Goal: Task Accomplishment & Management: Use online tool/utility

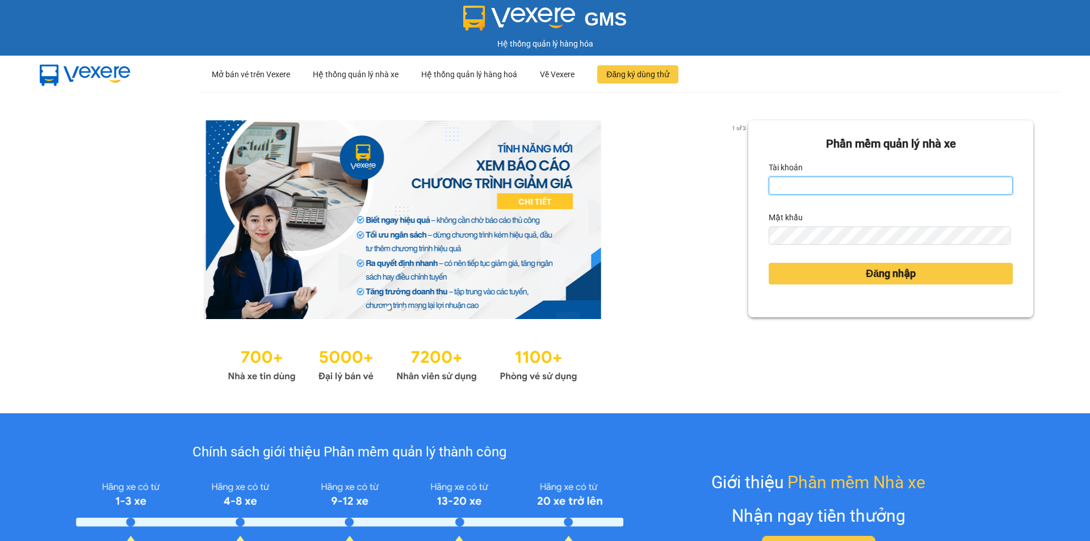
click at [810, 187] on input "Tài khoản" at bounding box center [891, 186] width 244 height 18
type input "di.binhminhbus"
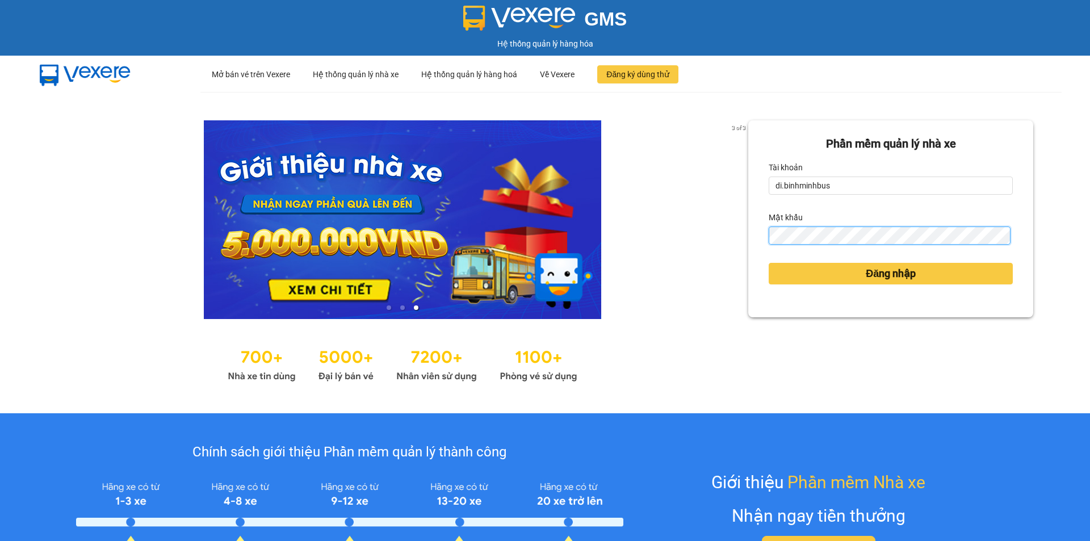
click at [769, 263] on button "Đăng nhập" at bounding box center [891, 274] width 244 height 22
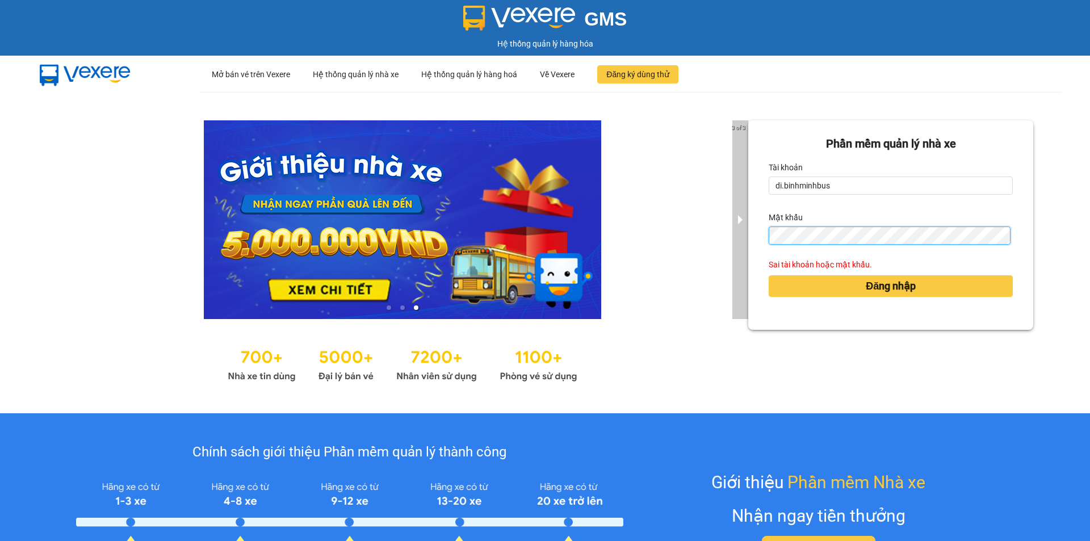
click at [728, 231] on div "3 of 3 Phần mềm quản lý nhà xe Tài khoản di.binhminhbus Mật khẩu Sai tài khoản …" at bounding box center [545, 252] width 1090 height 321
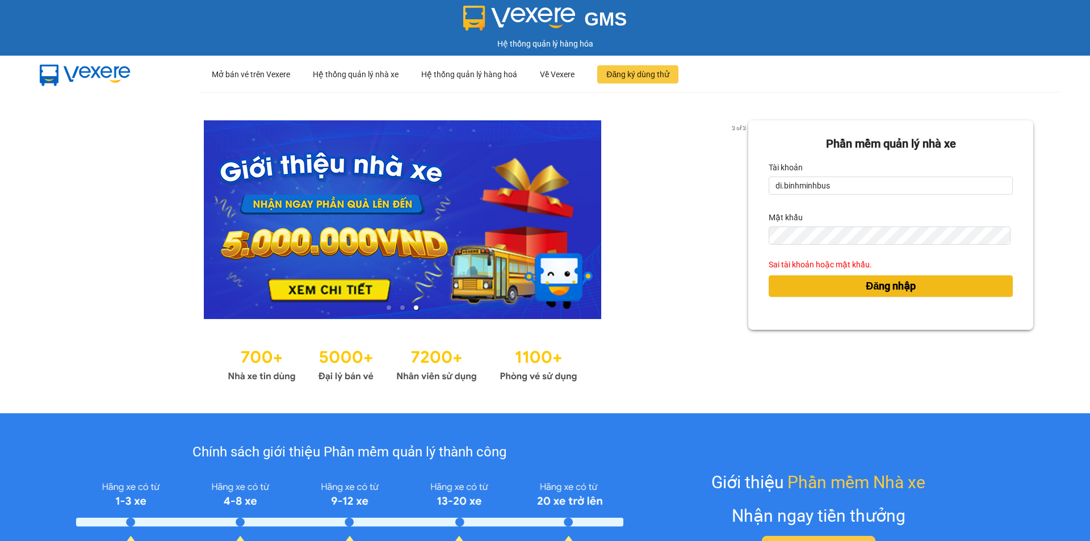
click at [898, 285] on span "Đăng nhập" at bounding box center [891, 286] width 50 height 16
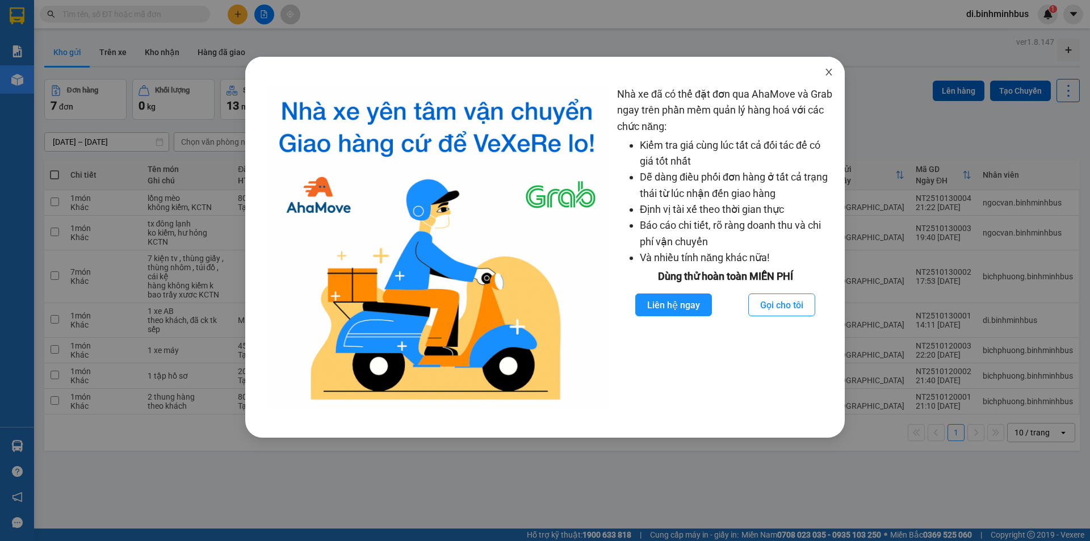
click at [826, 73] on icon "close" at bounding box center [829, 72] width 9 height 9
